Goal: Information Seeking & Learning: Find specific fact

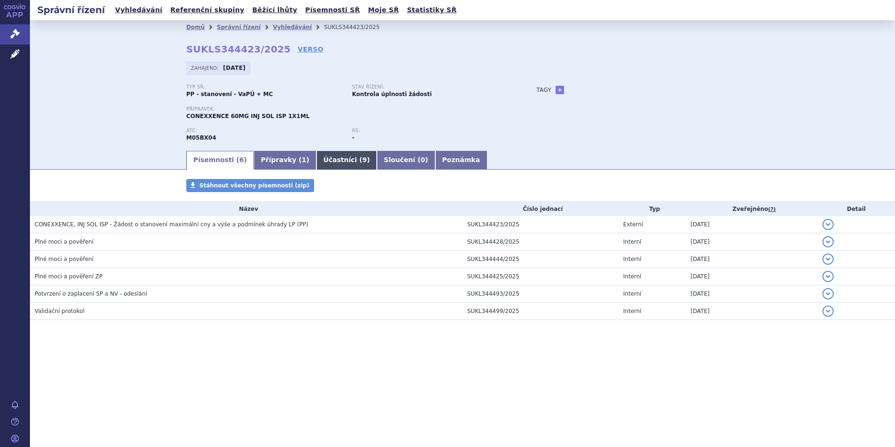
click at [331, 157] on link "Účastníci ( 9 )" at bounding box center [346, 160] width 60 height 19
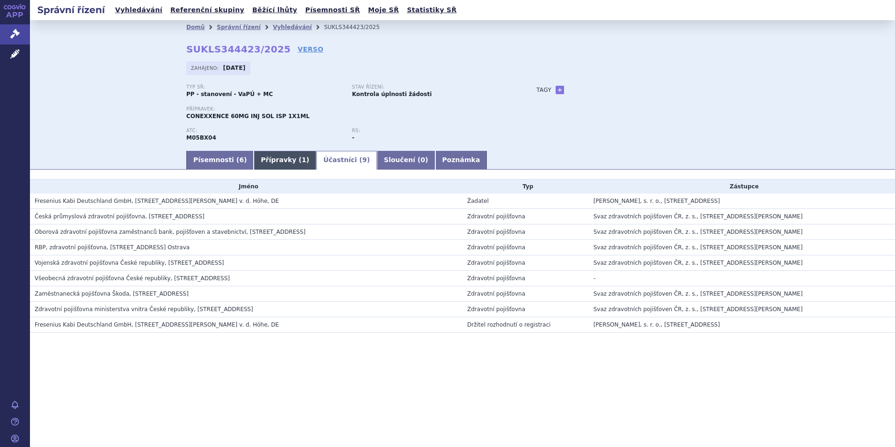
click at [302, 160] on span "1" at bounding box center [304, 159] width 5 height 7
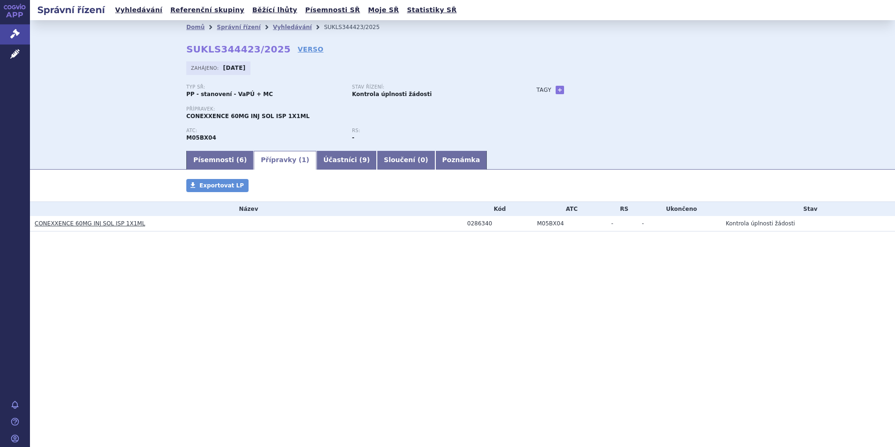
click at [85, 225] on link "CONEXXENCE 60MG INJ SOL ISP 1X1ML" at bounding box center [90, 223] width 110 height 7
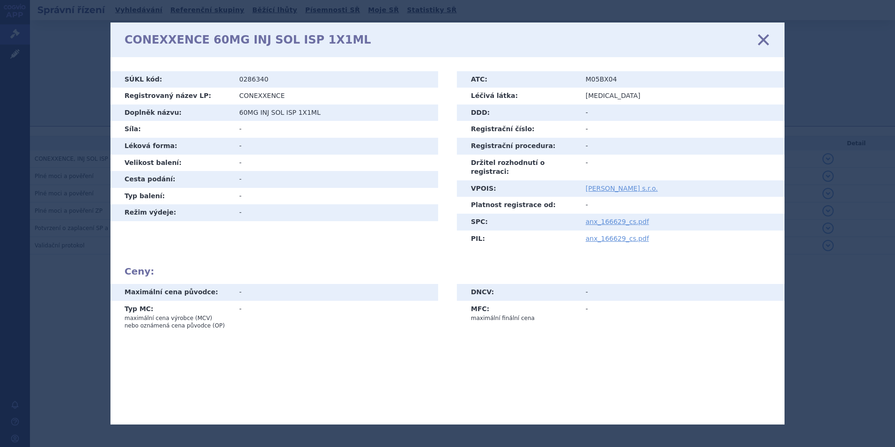
click at [764, 39] on icon at bounding box center [764, 39] width 20 height 20
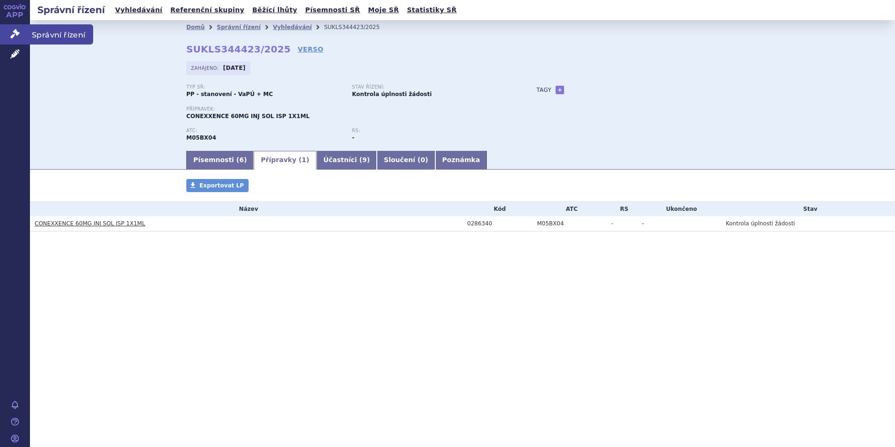
click at [46, 34] on span "Správní řízení" at bounding box center [61, 34] width 63 height 20
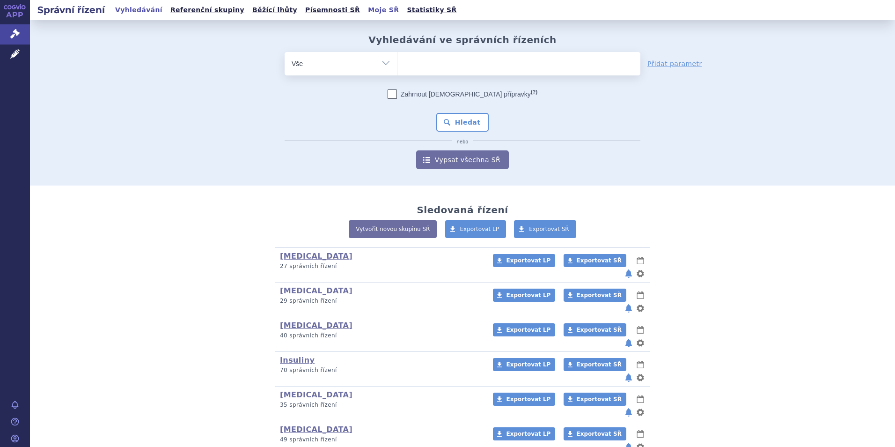
click at [365, 10] on link "Moje SŘ" at bounding box center [383, 10] width 37 height 13
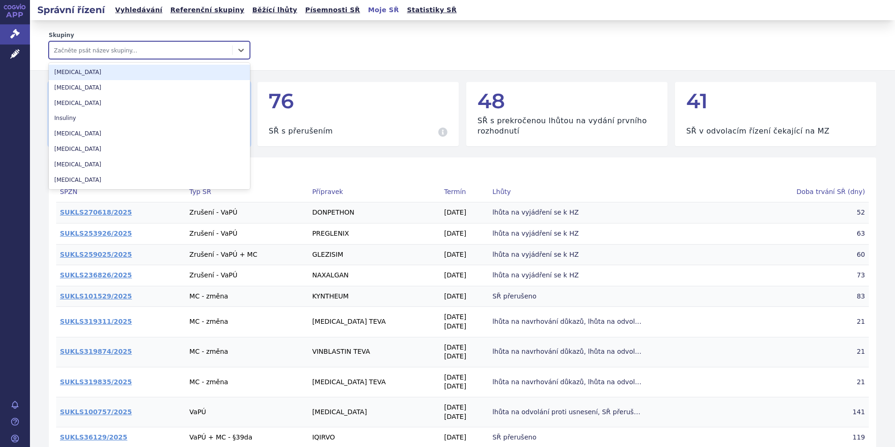
click at [179, 52] on div at bounding box center [141, 49] width 174 height 11
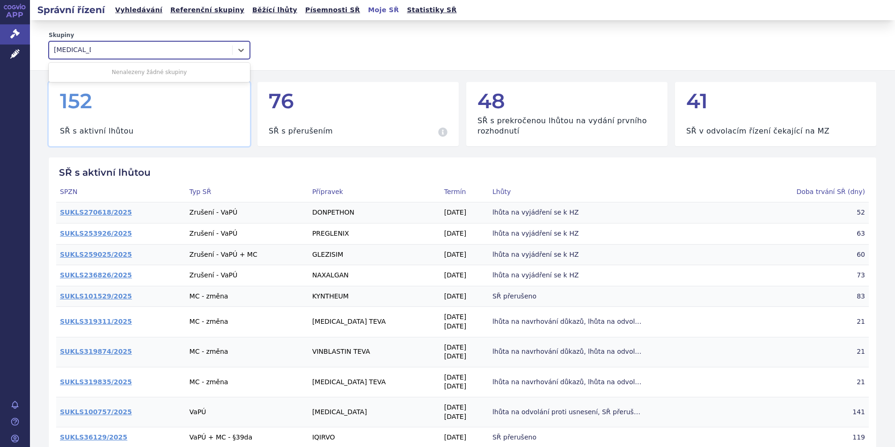
type input "[MEDICAL_DATA]"
click at [282, 38] on div "Skupiny Začněte psát název skupiny..." at bounding box center [463, 45] width 828 height 28
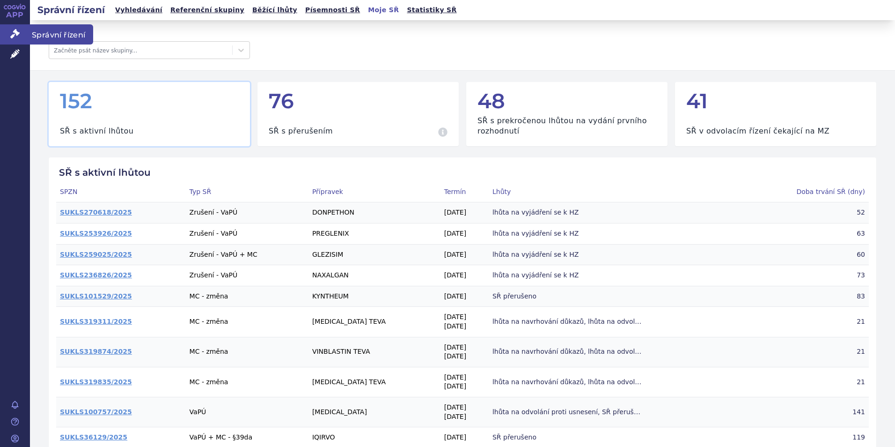
click at [41, 37] on span "Správní řízení" at bounding box center [61, 34] width 63 height 20
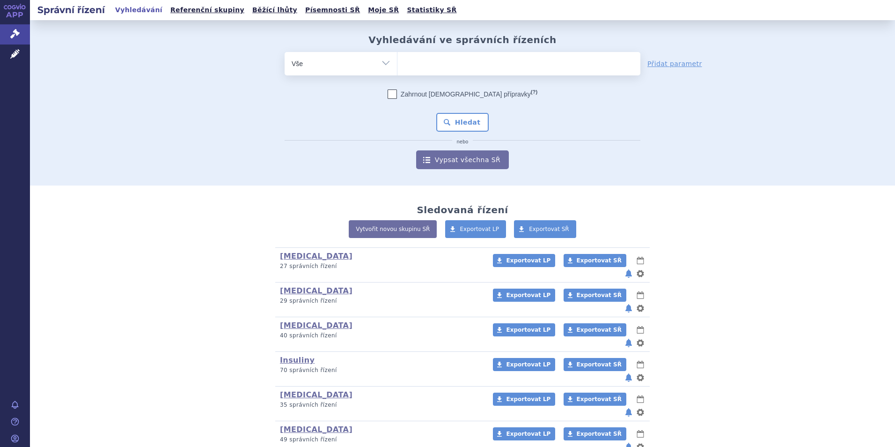
click at [453, 68] on ul at bounding box center [518, 62] width 243 height 20
click at [397, 68] on select at bounding box center [397, 62] width 0 height 23
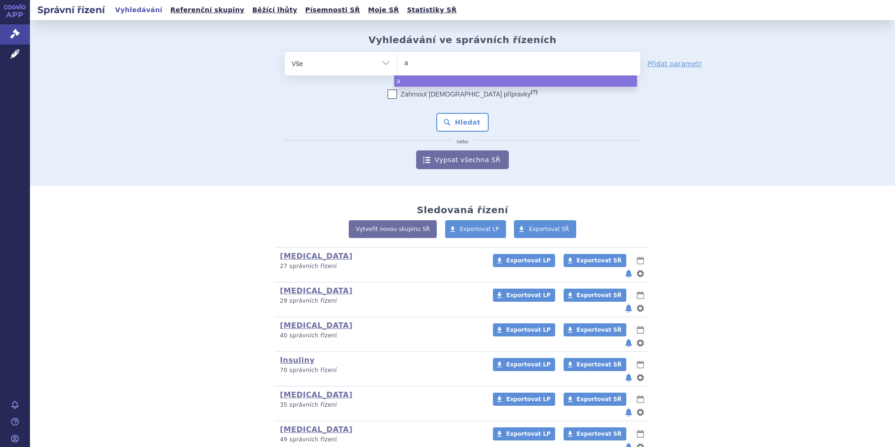
type input "af"
type input "afl"
type input "afli"
type input "aflib"
type input "aflibe"
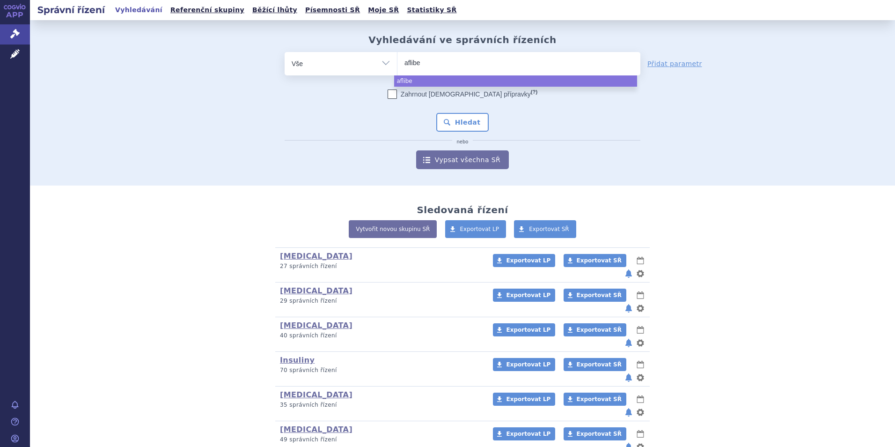
type input "afliber"
type input "afliberc"
type input "afliberce"
type input "aflibercep"
type input "aflibercept"
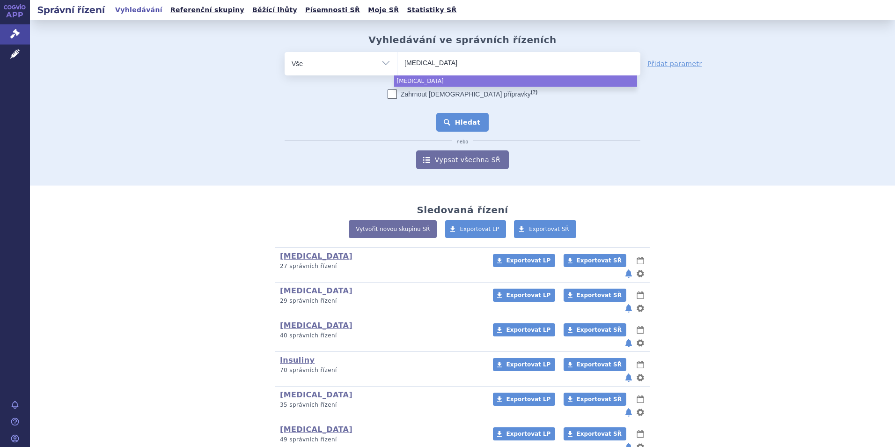
select select "aflibercept"
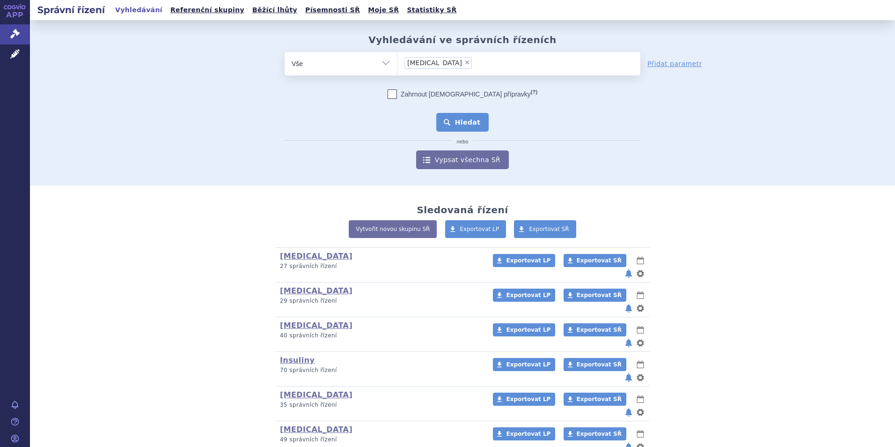
click at [462, 123] on button "Hledat" at bounding box center [462, 122] width 53 height 19
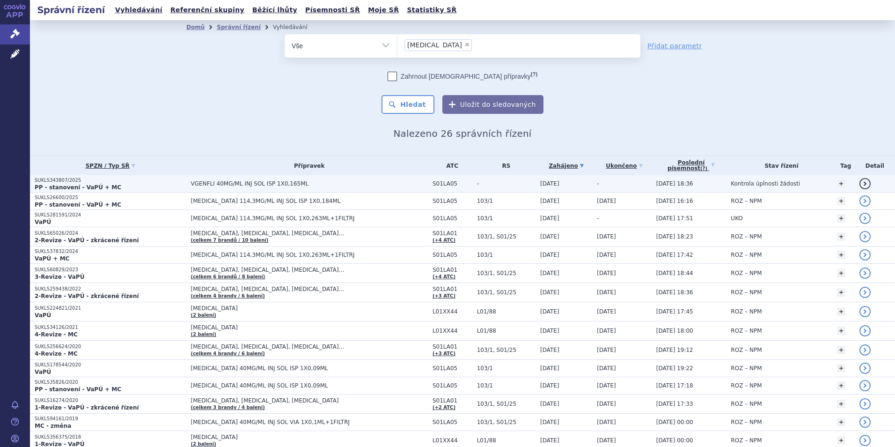
click at [57, 183] on p "SUKLS343807/2025" at bounding box center [111, 180] width 152 height 7
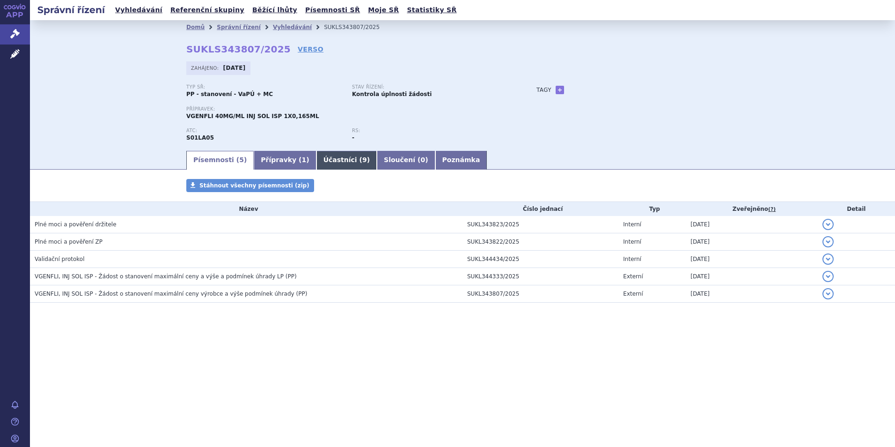
click at [318, 161] on link "Účastníci ( 9 )" at bounding box center [346, 160] width 60 height 19
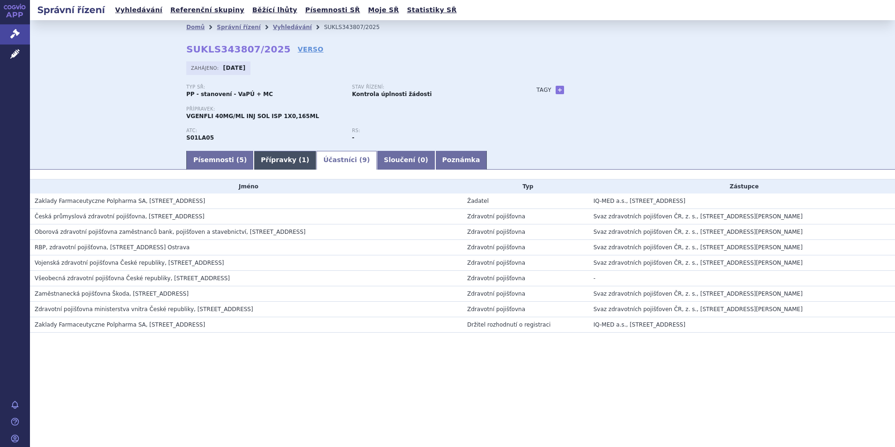
click at [265, 161] on link "Přípravky ( 1 )" at bounding box center [285, 160] width 62 height 19
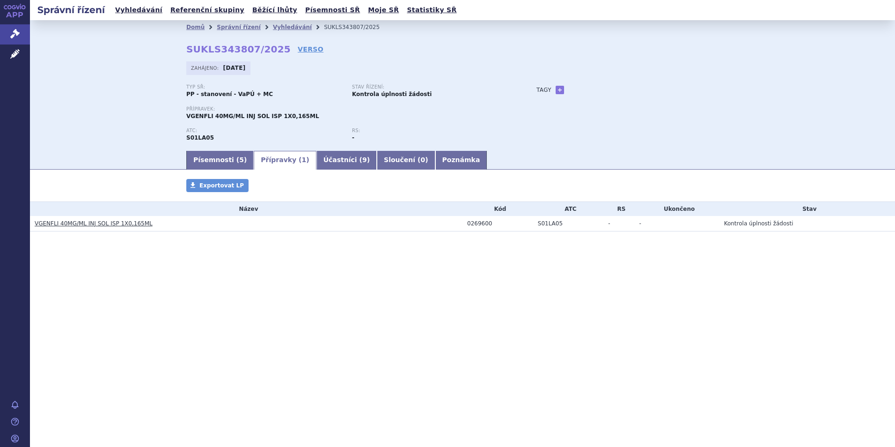
click at [87, 224] on link "VGENFLI 40MG/ML INJ SOL ISP 1X0,165ML" at bounding box center [94, 223] width 118 height 7
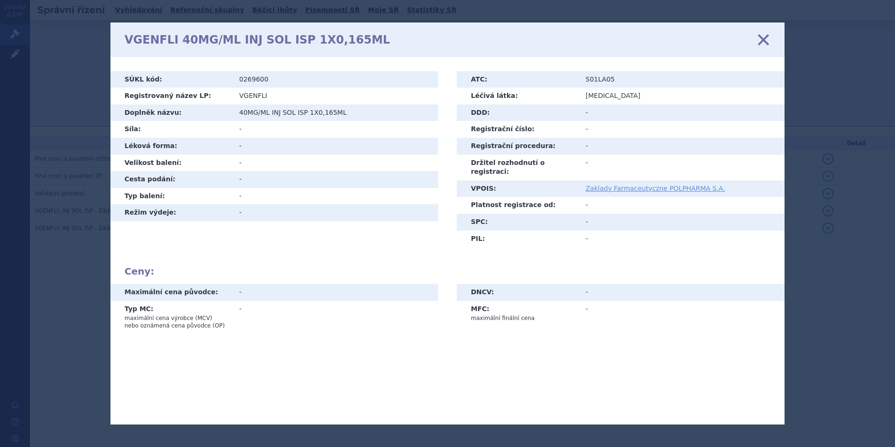
click at [763, 39] on icon at bounding box center [764, 39] width 20 height 20
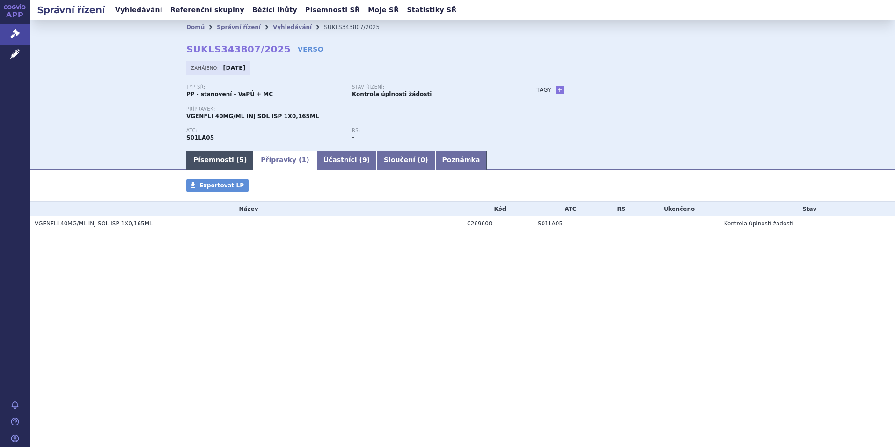
click at [204, 158] on link "Písemnosti ( 5 )" at bounding box center [219, 160] width 67 height 19
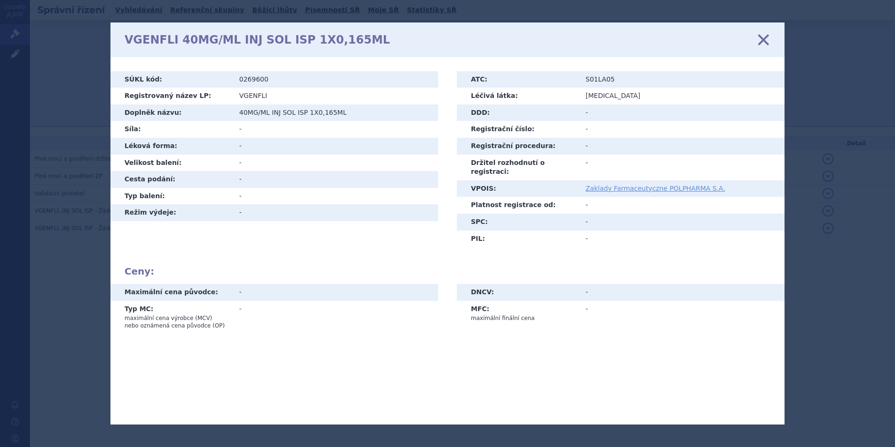
click at [761, 39] on icon at bounding box center [764, 39] width 20 height 20
